Goal: Transaction & Acquisition: Purchase product/service

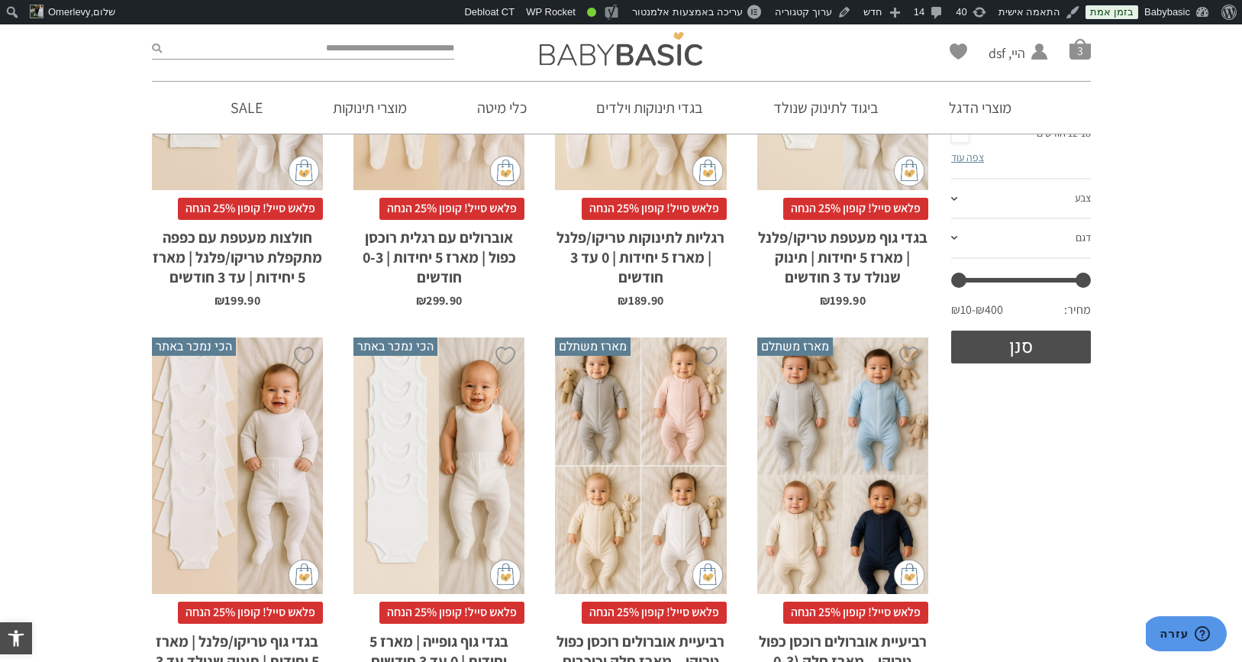
click at [590, 501] on div "x הוספה לסל" at bounding box center [640, 465] width 171 height 257
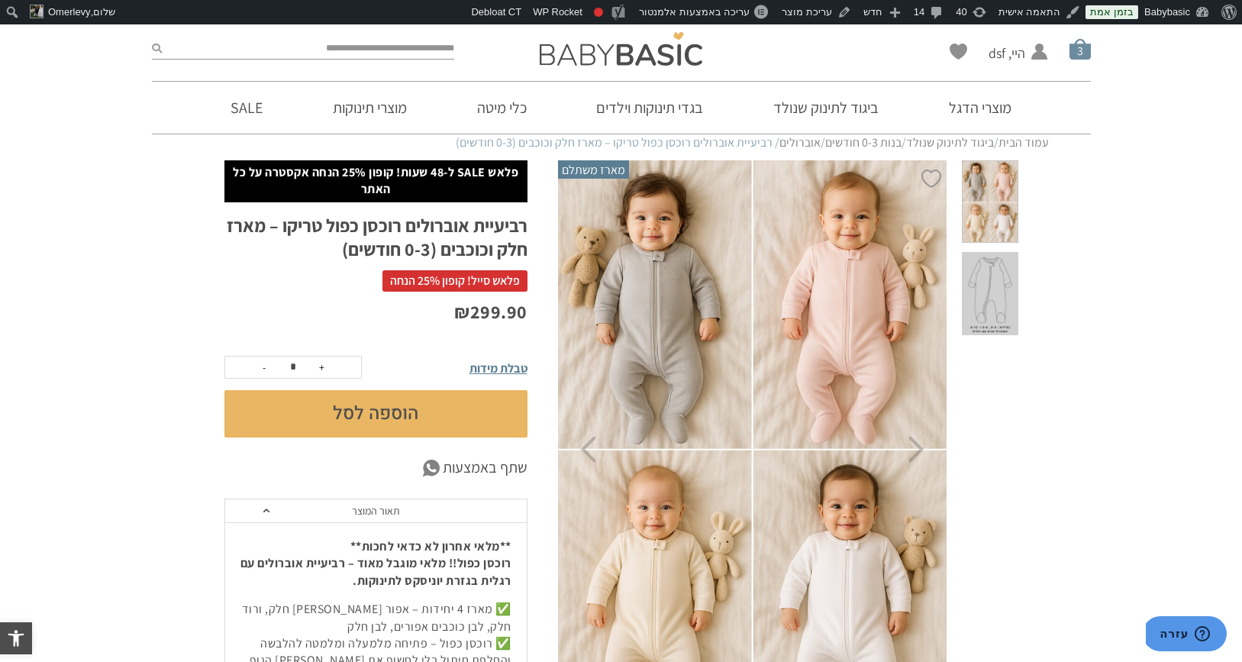
click at [1069, 57] on span "סל קניות" at bounding box center [1079, 48] width 21 height 21
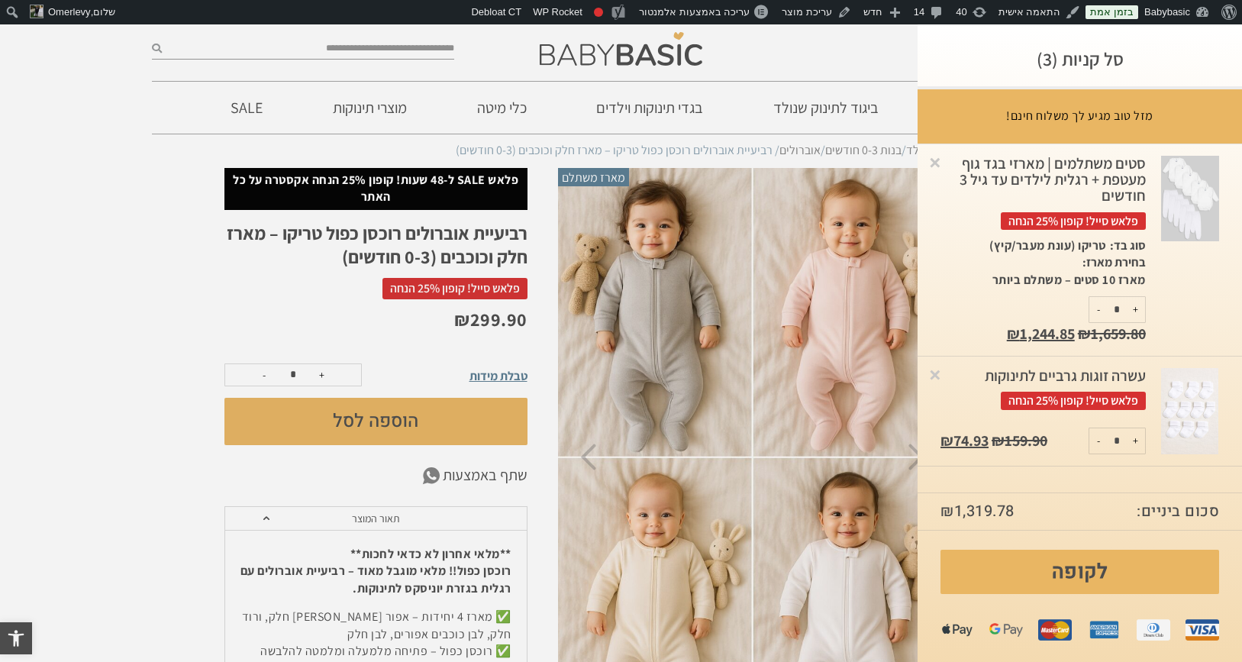
scroll to position [24, 0]
